Goal: Transaction & Acquisition: Purchase product/service

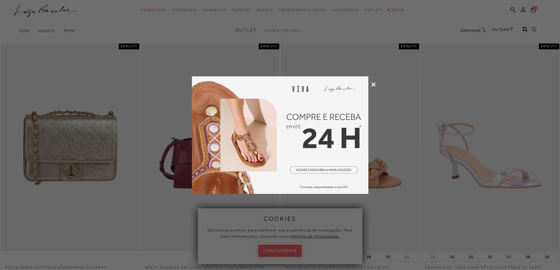
click at [371, 83] on icon at bounding box center [373, 84] width 4 height 4
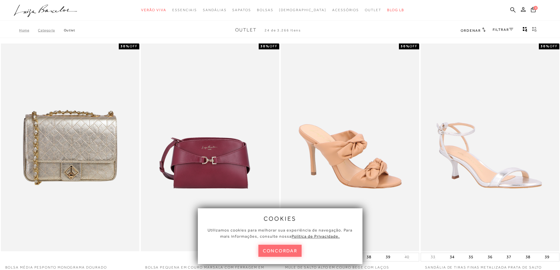
click at [285, 249] on button "concordar" at bounding box center [279, 251] width 43 height 12
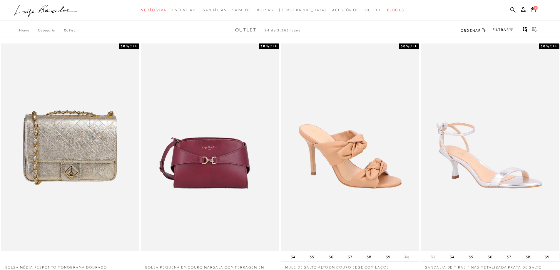
click at [513, 31] on icon at bounding box center [511, 29] width 4 height 3
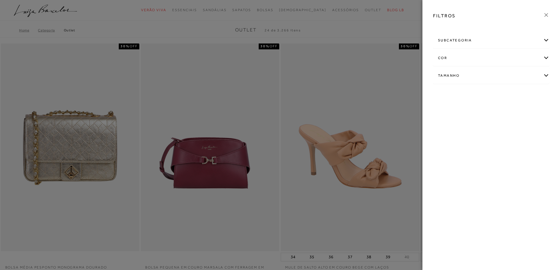
click at [456, 78] on div "Tamanho" at bounding box center [491, 76] width 116 height 16
click at [450, 120] on link "Ver mais..." at bounding box center [449, 120] width 16 height 4
click at [482, 144] on label "40" at bounding box center [483, 141] width 14 height 13
click at [481, 144] on input "40" at bounding box center [478, 142] width 6 height 6
checkbox input "true"
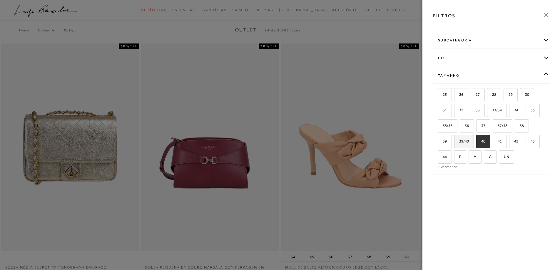
click at [469, 142] on span "39/40" at bounding box center [461, 141] width 14 height 4
click at [459, 142] on input "39/40" at bounding box center [456, 142] width 6 height 6
checkbox input "true"
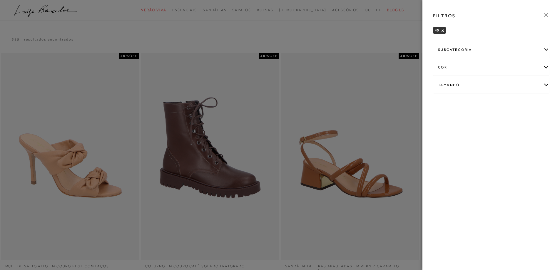
click at [545, 86] on div "Tamanho" at bounding box center [491, 85] width 116 height 16
click at [441, 147] on label "39" at bounding box center [445, 151] width 14 height 13
click at [441, 149] on input "39" at bounding box center [440, 152] width 6 height 6
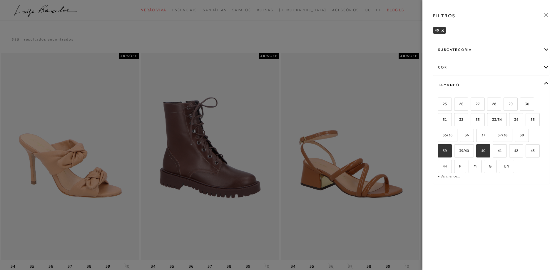
checkbox input "true"
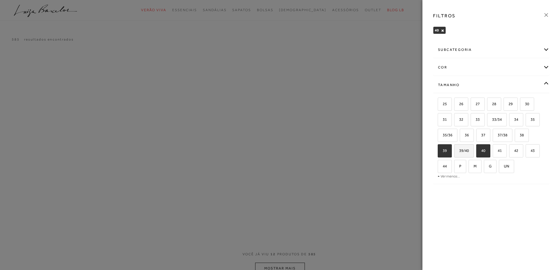
click at [459, 148] on span "39/40" at bounding box center [461, 150] width 14 height 4
click at [459, 149] on input "39/40" at bounding box center [456, 152] width 6 height 6
checkbox input "true"
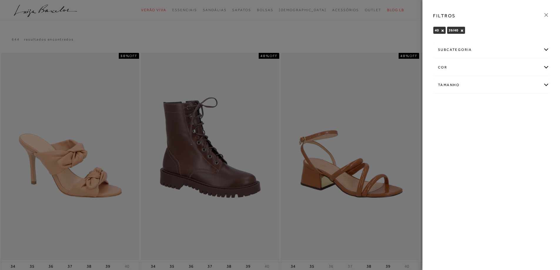
click at [547, 83] on div "Tamanho" at bounding box center [491, 85] width 116 height 16
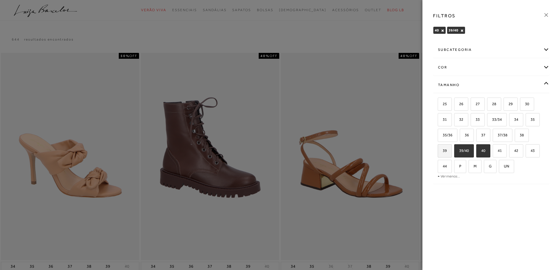
click at [444, 146] on label "39" at bounding box center [445, 151] width 14 height 13
click at [442, 149] on input "39" at bounding box center [440, 152] width 6 height 6
checkbox input "true"
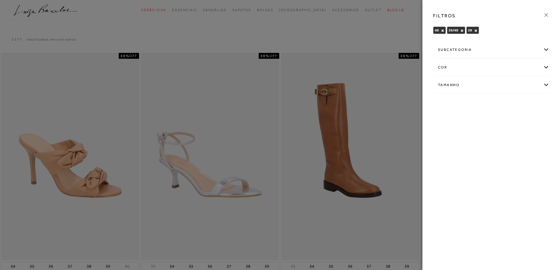
click at [388, 37] on div at bounding box center [280, 135] width 560 height 270
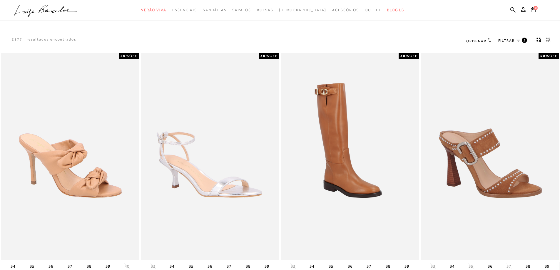
click at [488, 41] on icon at bounding box center [489, 40] width 4 height 4
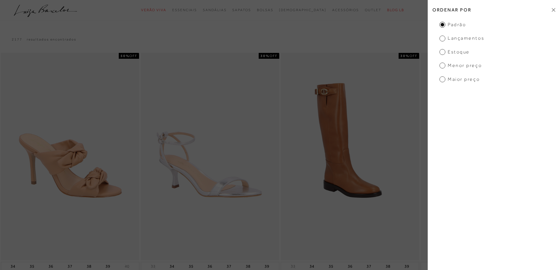
click at [442, 65] on span "Menor Preço" at bounding box center [460, 65] width 42 height 6
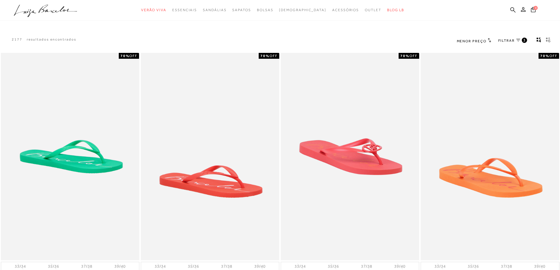
click at [485, 40] on span "Menor Preço" at bounding box center [471, 41] width 30 height 4
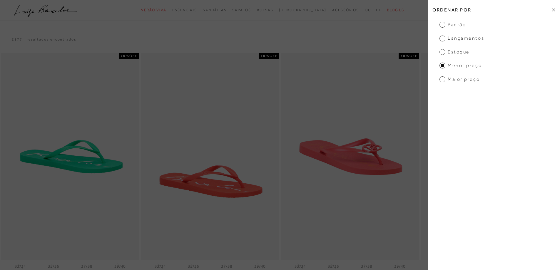
click at [442, 24] on span "Padrão" at bounding box center [452, 24] width 26 height 6
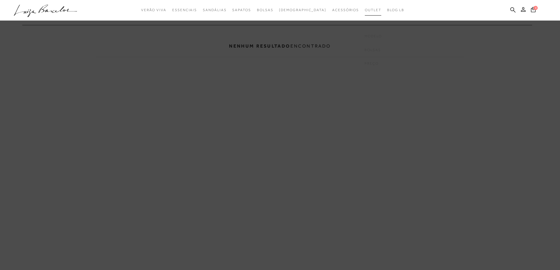
click at [365, 9] on span "Outlet" at bounding box center [373, 10] width 16 height 4
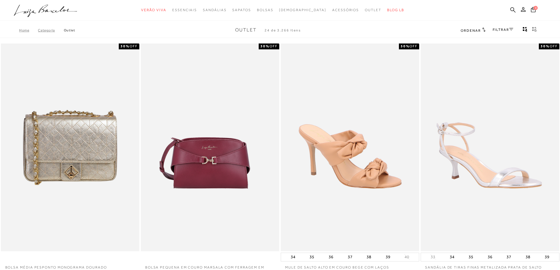
click at [535, 28] on icon "gridText6Desc" at bounding box center [534, 29] width 5 height 5
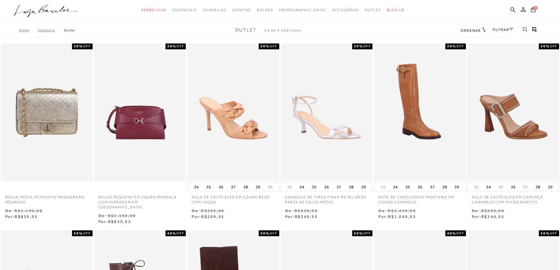
click at [496, 28] on link "FILTRAR" at bounding box center [502, 30] width 21 height 4
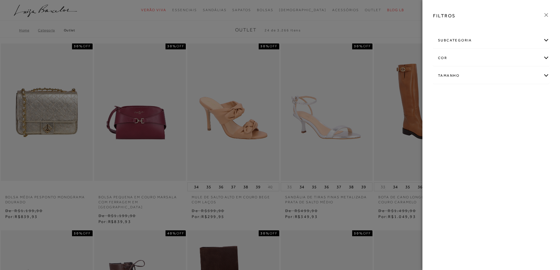
click at [459, 41] on div "subcategoria" at bounding box center [491, 41] width 116 height 16
click at [444, 55] on span "Bolsas" at bounding box center [443, 56] width 11 height 4
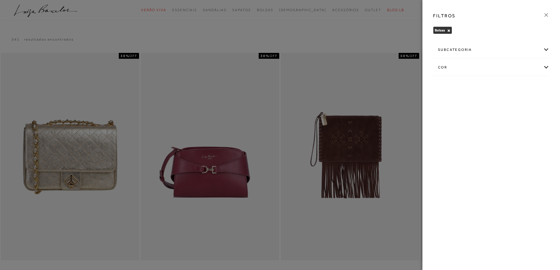
click at [543, 18] on link at bounding box center [546, 16] width 6 height 8
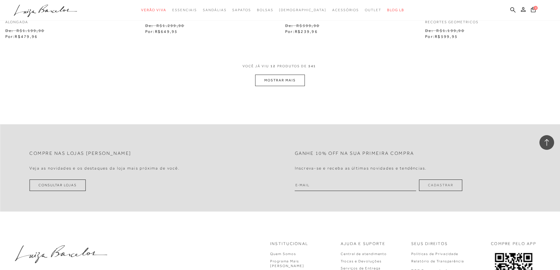
scroll to position [764, 0]
click at [271, 82] on button "MOSTRAR MAIS" at bounding box center [279, 79] width 49 height 11
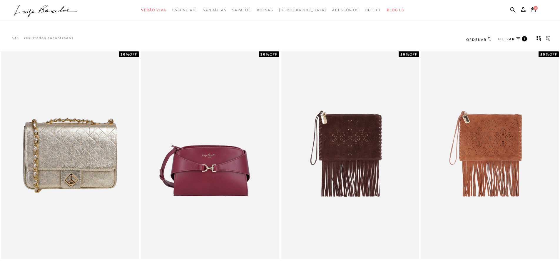
scroll to position [0, 0]
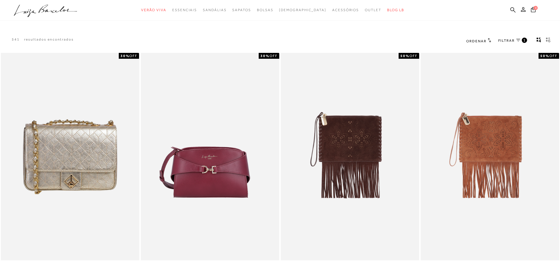
click at [489, 40] on icon at bounding box center [489, 40] width 4 height 4
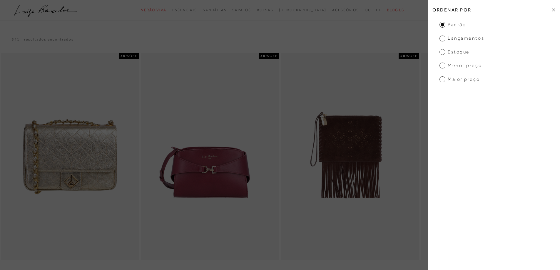
click at [443, 66] on span "Menor Preço" at bounding box center [460, 65] width 42 height 6
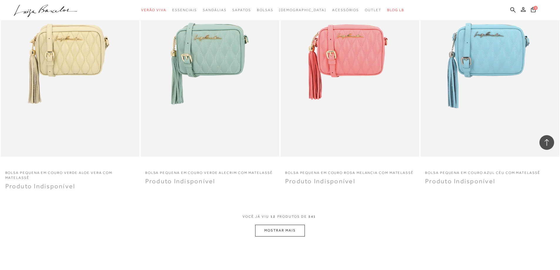
scroll to position [764, 0]
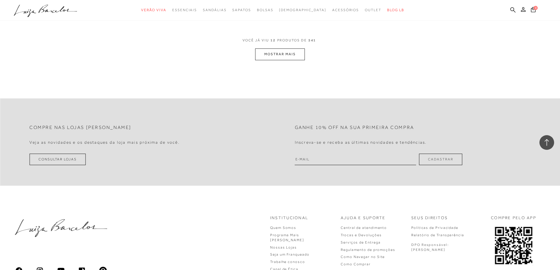
click at [268, 56] on button "MOSTRAR MAIS" at bounding box center [279, 53] width 49 height 11
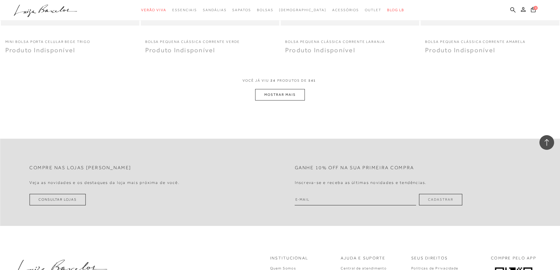
scroll to position [1458, 0]
click at [279, 95] on button "MOSTRAR MAIS" at bounding box center [279, 95] width 49 height 11
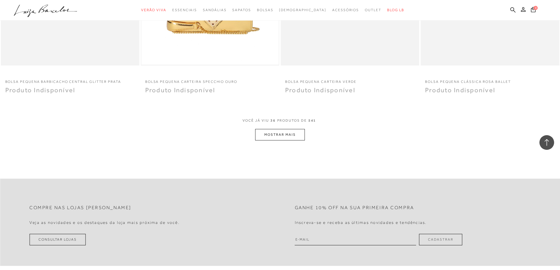
scroll to position [2163, 0]
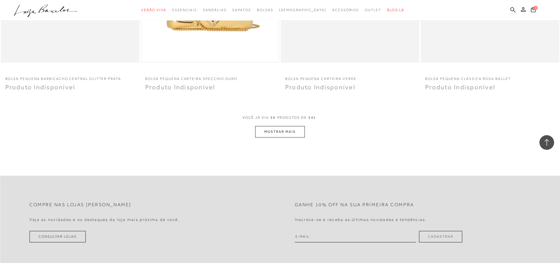
click at [298, 131] on button "MOSTRAR MAIS" at bounding box center [279, 131] width 49 height 11
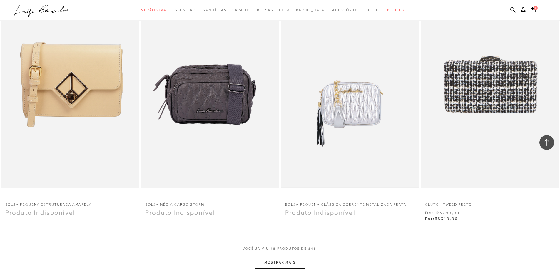
scroll to position [2839, 0]
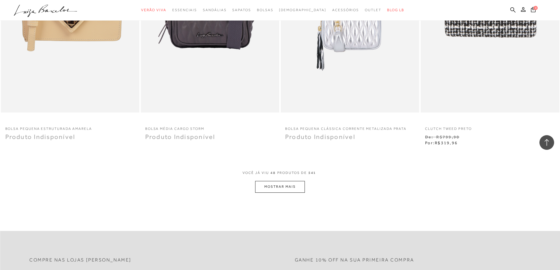
click at [293, 187] on button "MOSTRAR MAIS" at bounding box center [279, 186] width 49 height 11
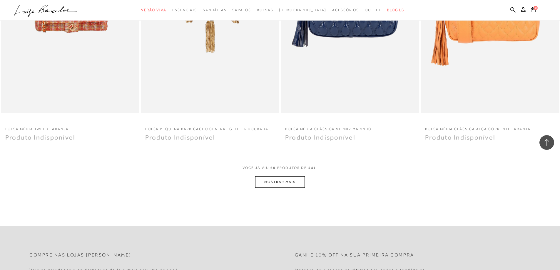
scroll to position [3568, 0]
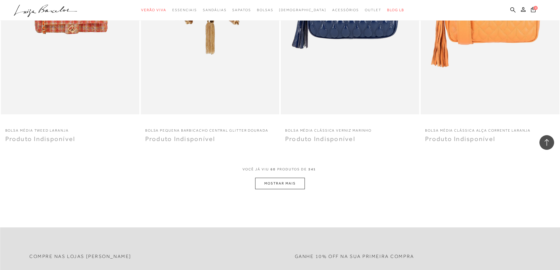
click at [271, 179] on button "MOSTRAR MAIS" at bounding box center [279, 183] width 49 height 11
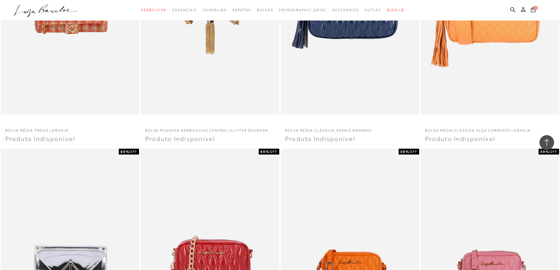
click at [272, 184] on div "BOLSA PEQUENA CLÁSSICA CORRENTE VERNIZ VERMELHO PIMENTA" at bounding box center [210, 253] width 138 height 208
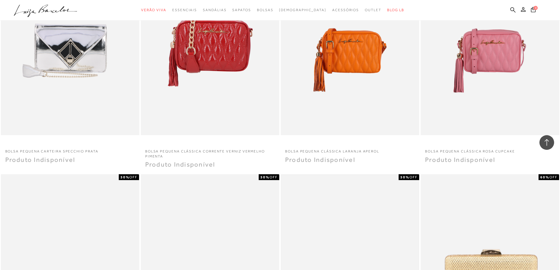
scroll to position [3920, 0]
